Goal: Register for event/course

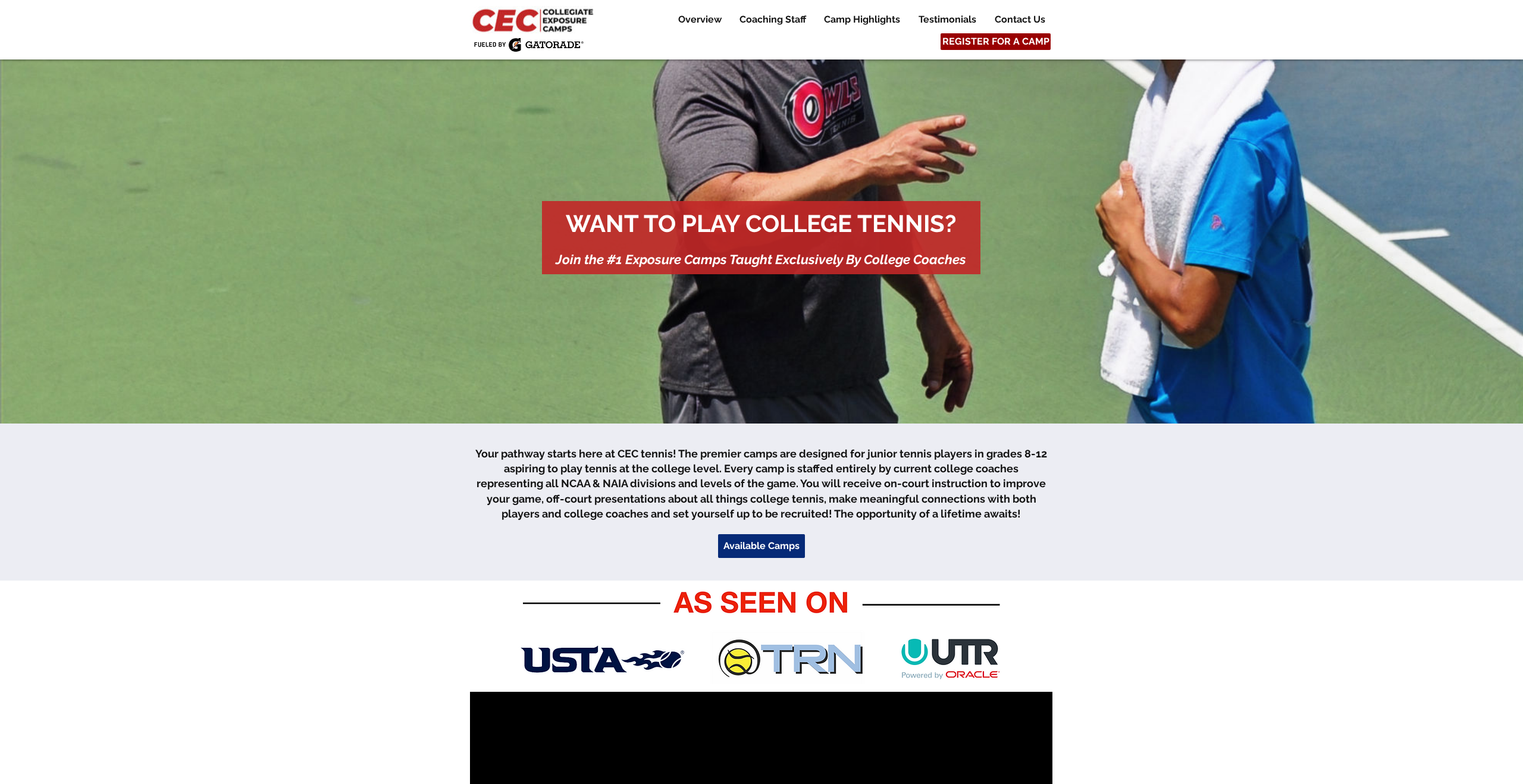
click at [971, 39] on span "REGISTER FOR A CAMP" at bounding box center [996, 41] width 107 height 13
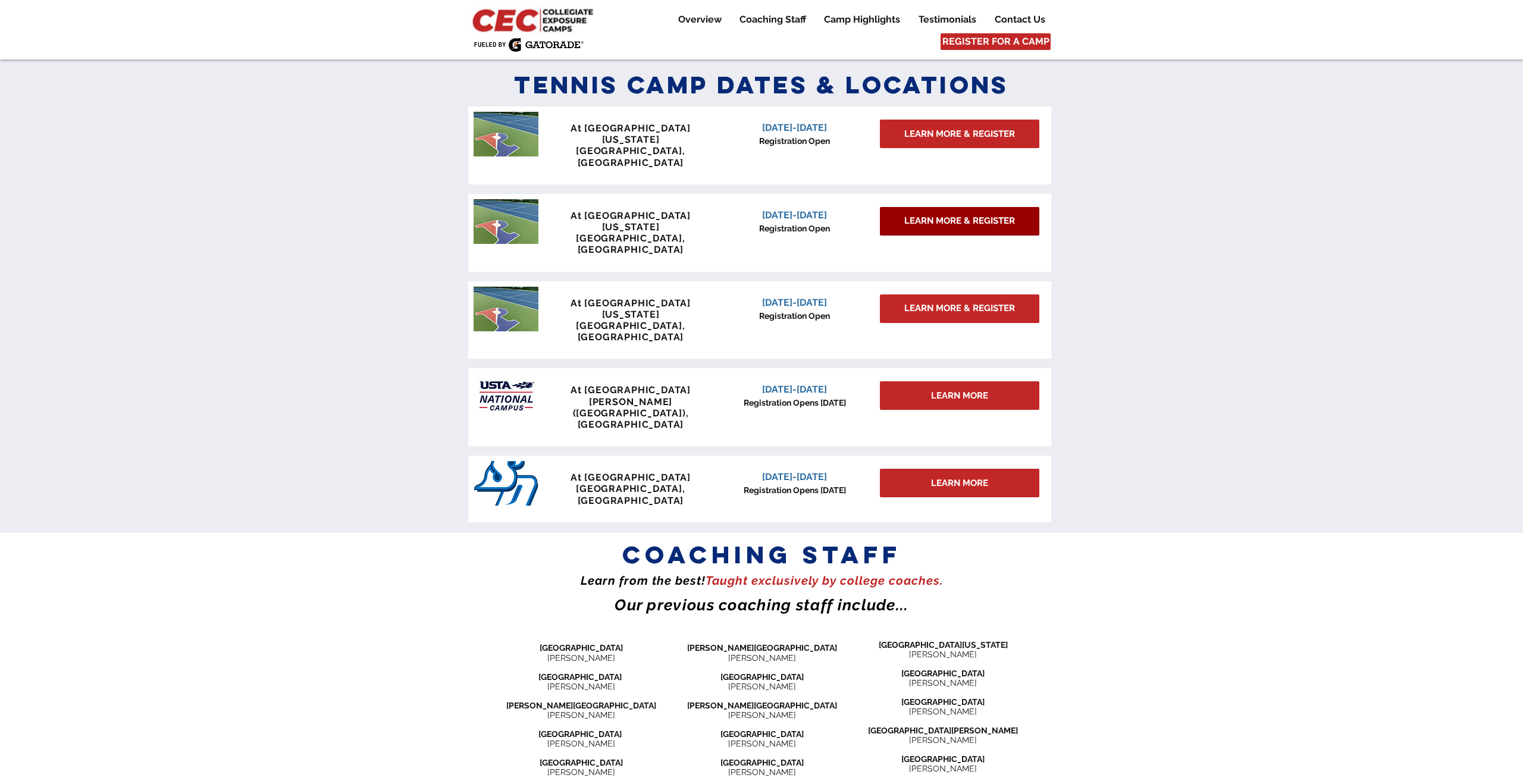
scroll to position [979, 0]
click at [653, 384] on span "At [GEOGRAPHIC_DATA]" at bounding box center [631, 389] width 120 height 11
click at [939, 389] on span "LEARN MORE" at bounding box center [959, 395] width 57 height 13
click at [976, 389] on span "LEARN MORE" at bounding box center [959, 395] width 57 height 13
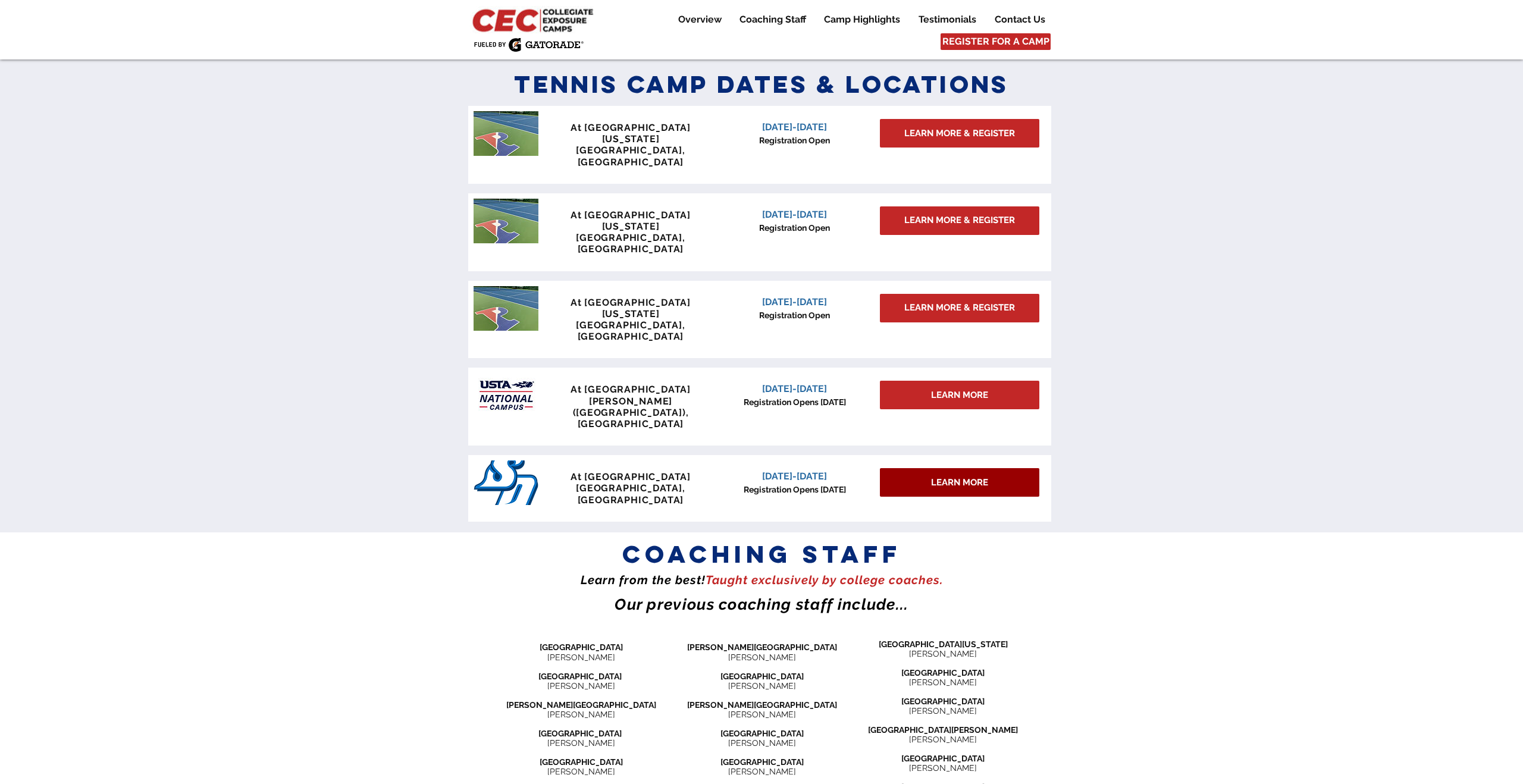
click at [959, 476] on span "LEARN MORE" at bounding box center [959, 482] width 57 height 13
click at [830, 469] on p "[DATE]-[DATE]" at bounding box center [794, 476] width 152 height 14
click at [802, 471] on span "[DATE]-[DATE]" at bounding box center [794, 476] width 65 height 11
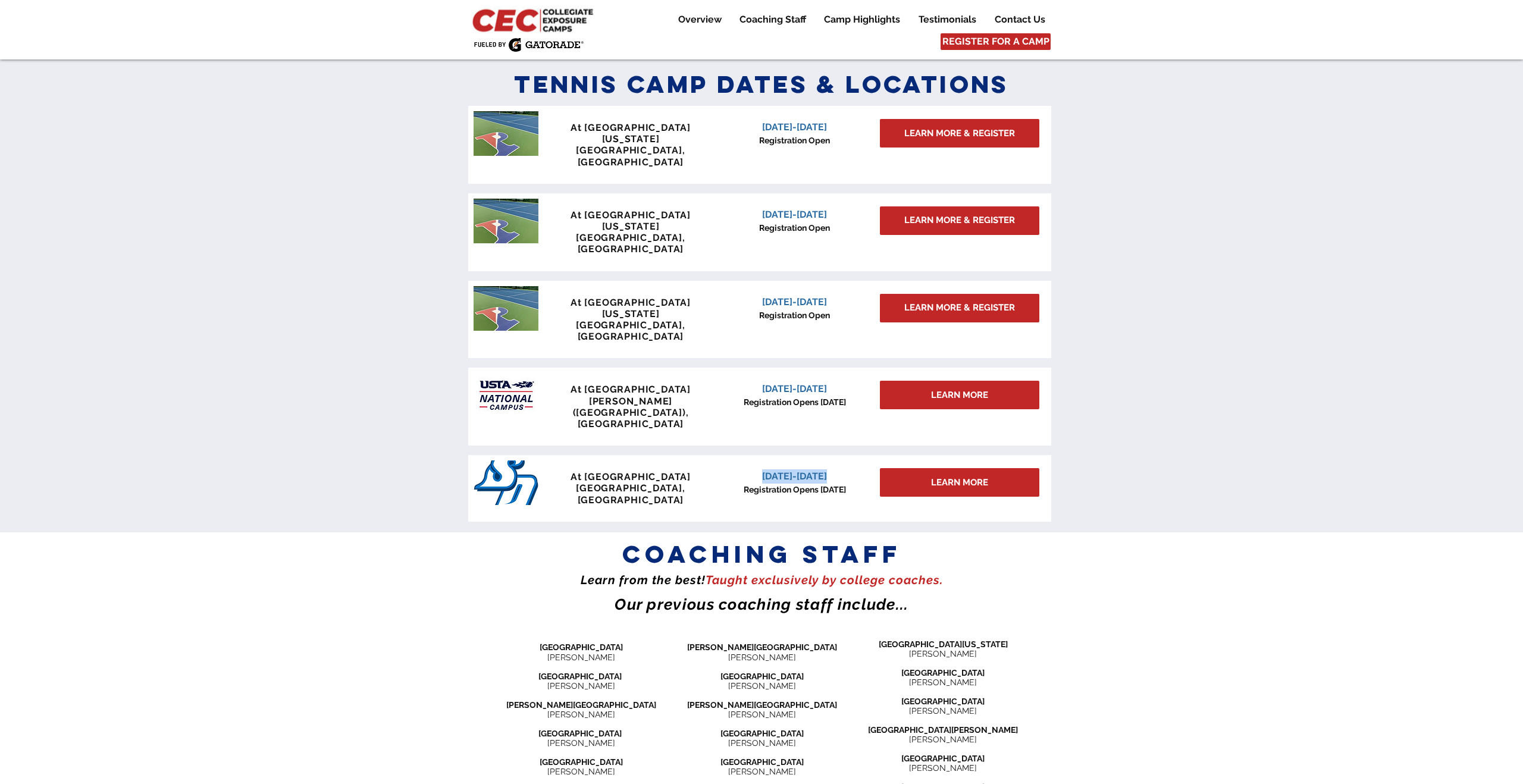
click at [802, 471] on span "[DATE]-[DATE]" at bounding box center [794, 476] width 65 height 11
click at [804, 471] on span "[DATE]-[DATE]" at bounding box center [794, 476] width 65 height 11
